Goal: Find specific page/section: Find specific page/section

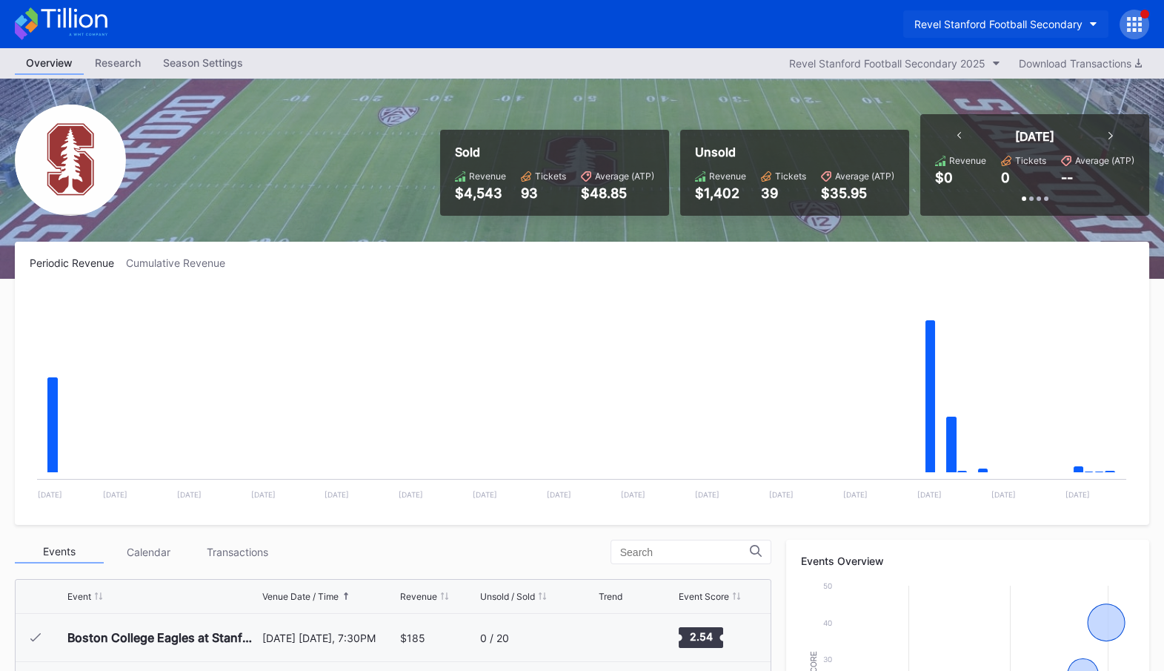
click at [952, 21] on div "Revel Stanford Football Secondary" at bounding box center [999, 24] width 168 height 13
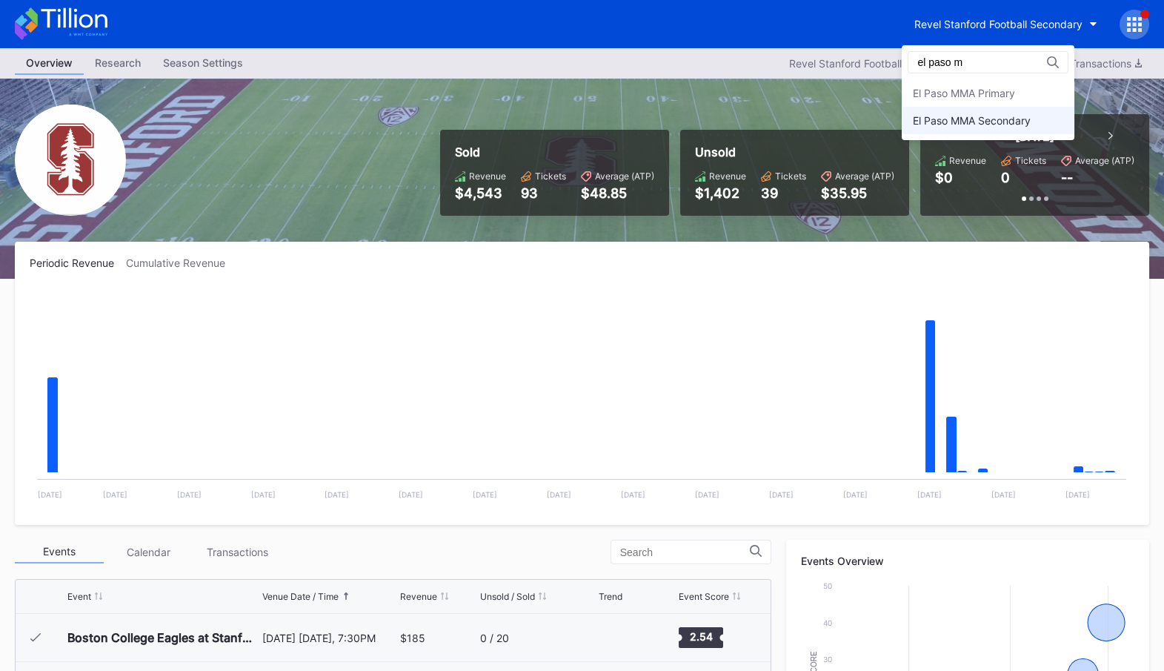
type input "el paso m"
click at [944, 127] on div "El Paso MMA Secondary" at bounding box center [988, 120] width 173 height 27
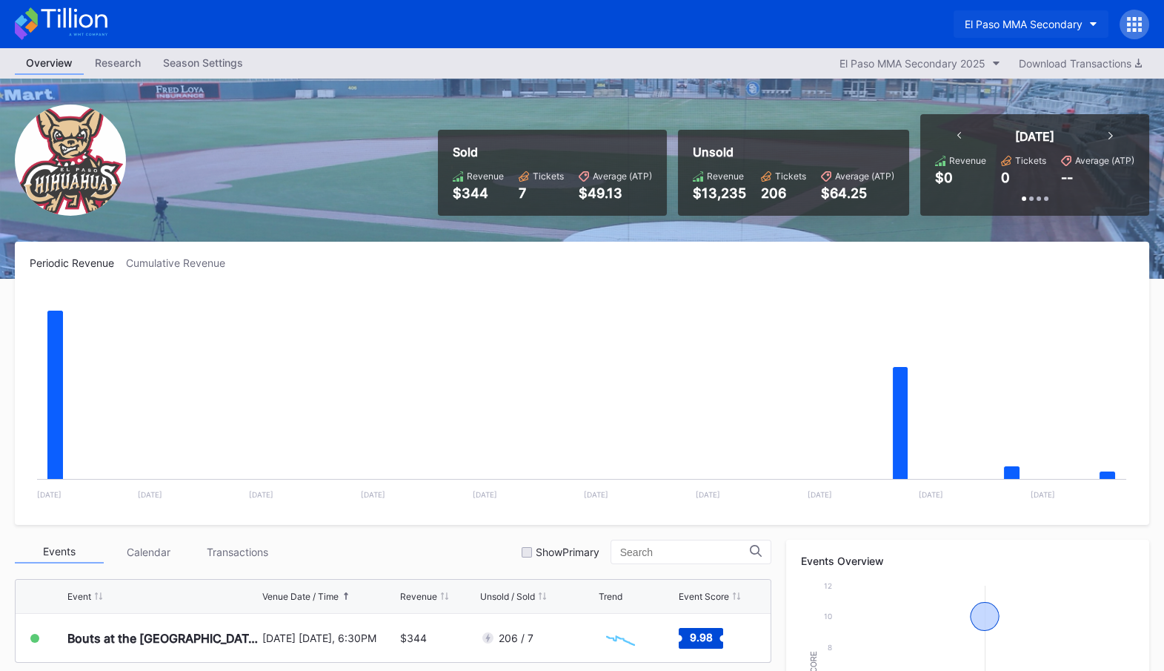
click at [1057, 25] on div "El Paso MMA Secondary" at bounding box center [1024, 24] width 118 height 13
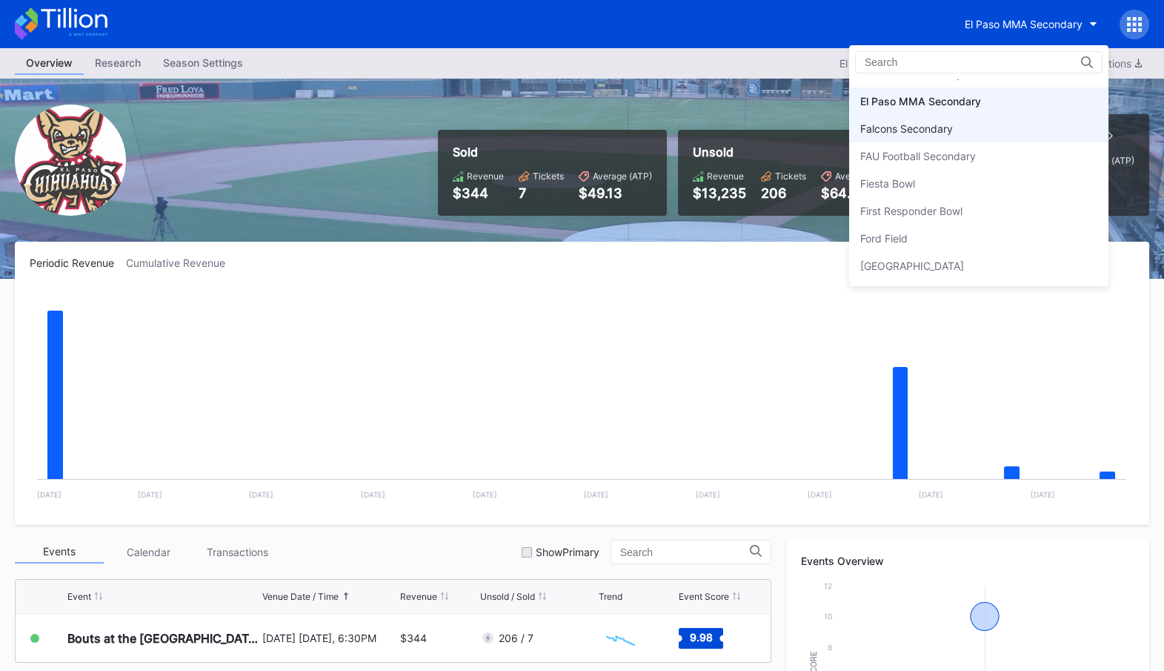
scroll to position [1494, 0]
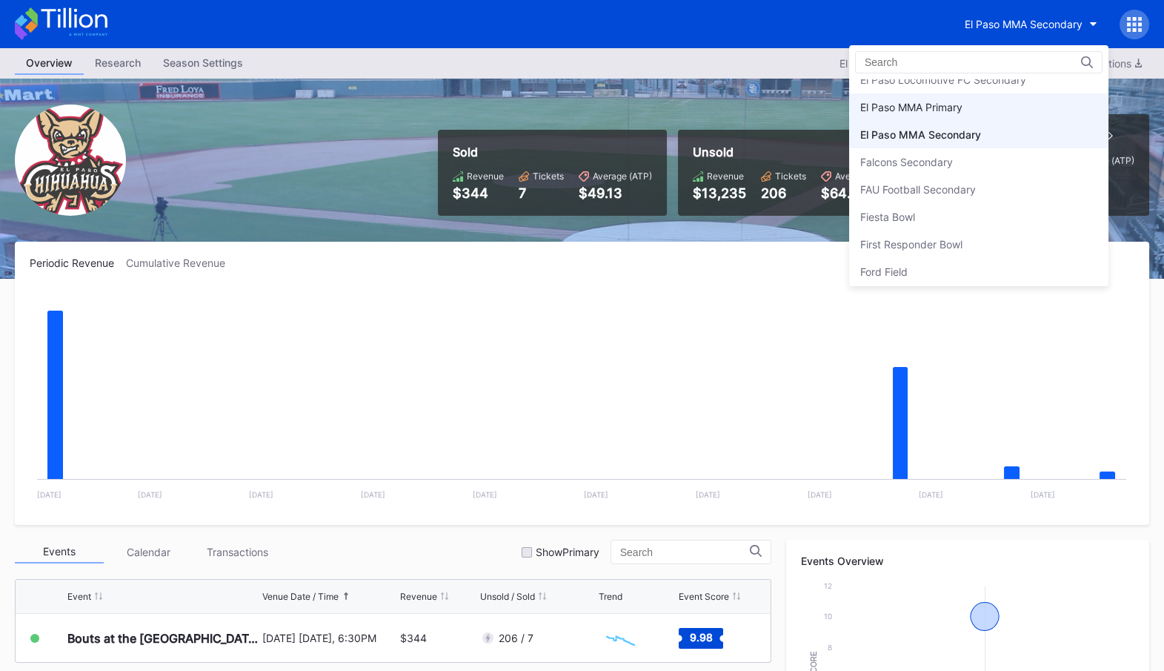
click at [1021, 104] on div "El Paso MMA Primary" at bounding box center [978, 106] width 259 height 27
